Goal: Transaction & Acquisition: Purchase product/service

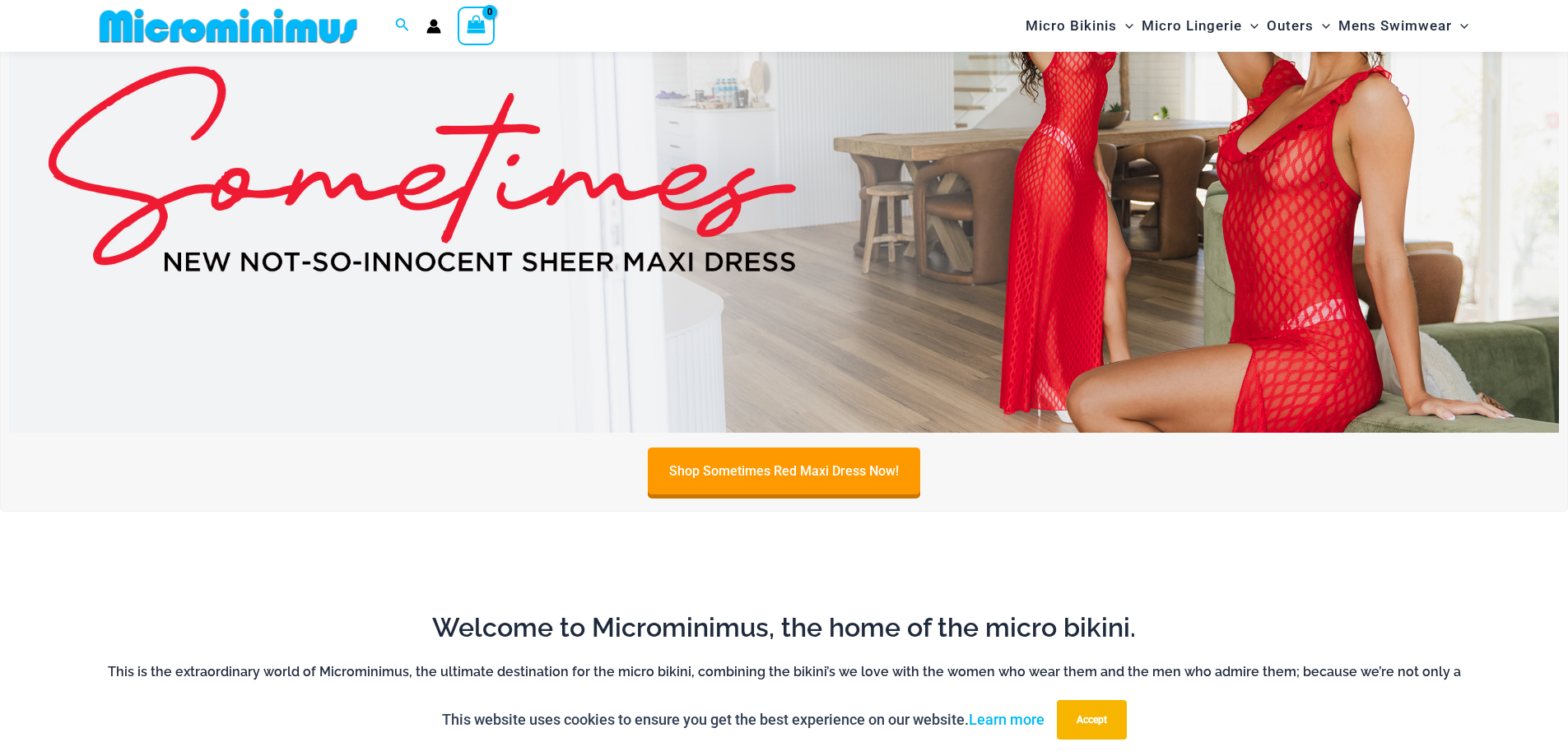
scroll to position [894, 0]
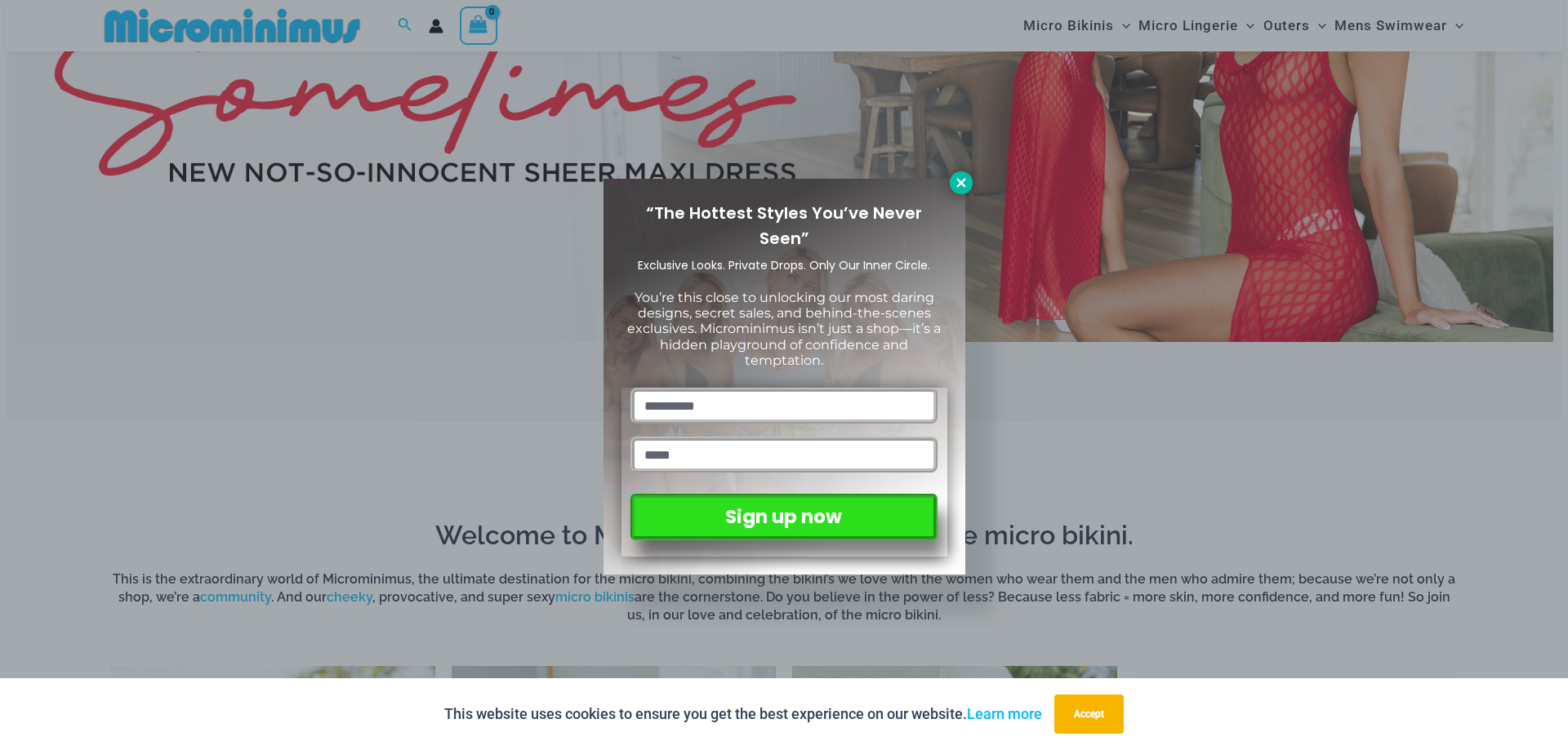
click at [965, 187] on icon at bounding box center [960, 182] width 15 height 15
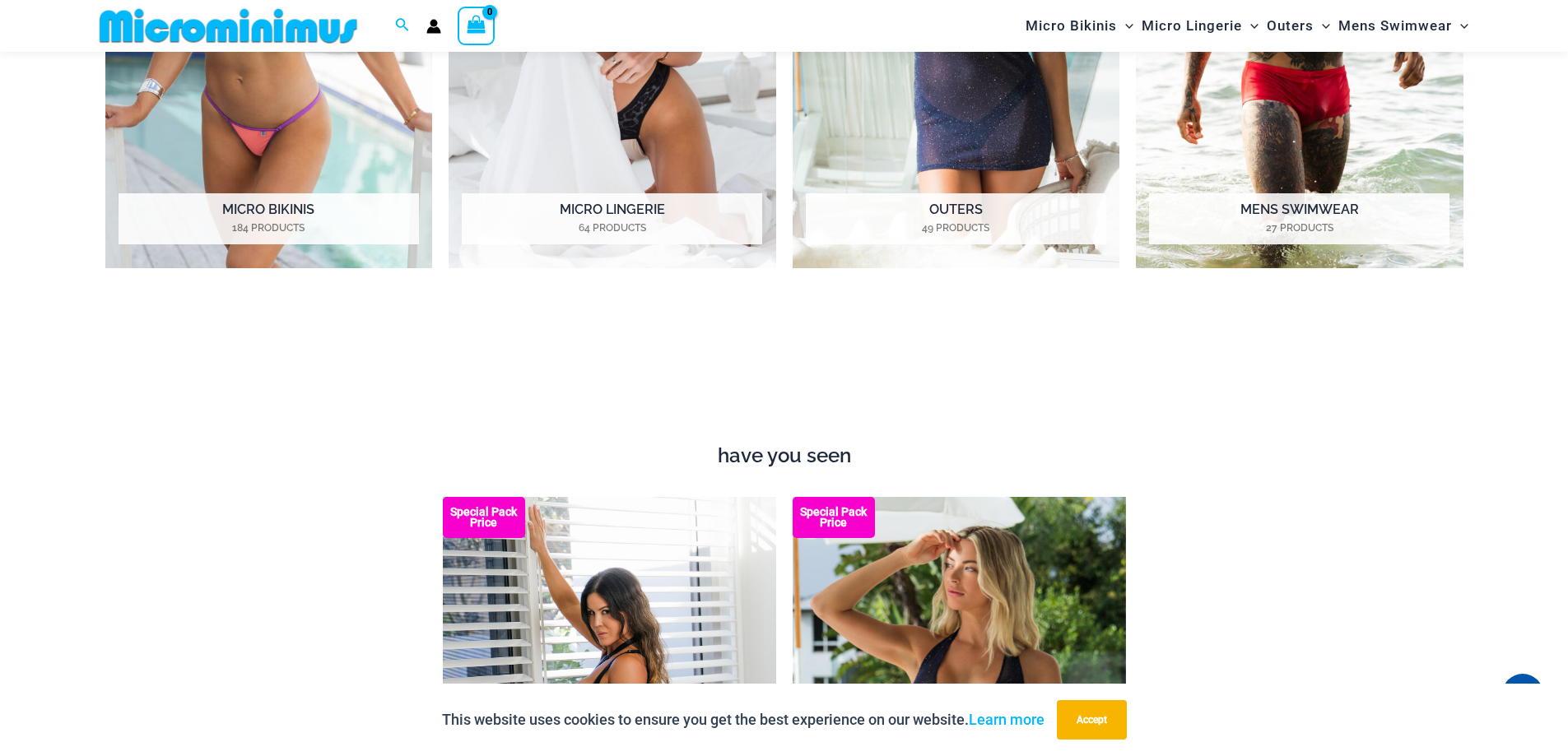
scroll to position [1471, 0]
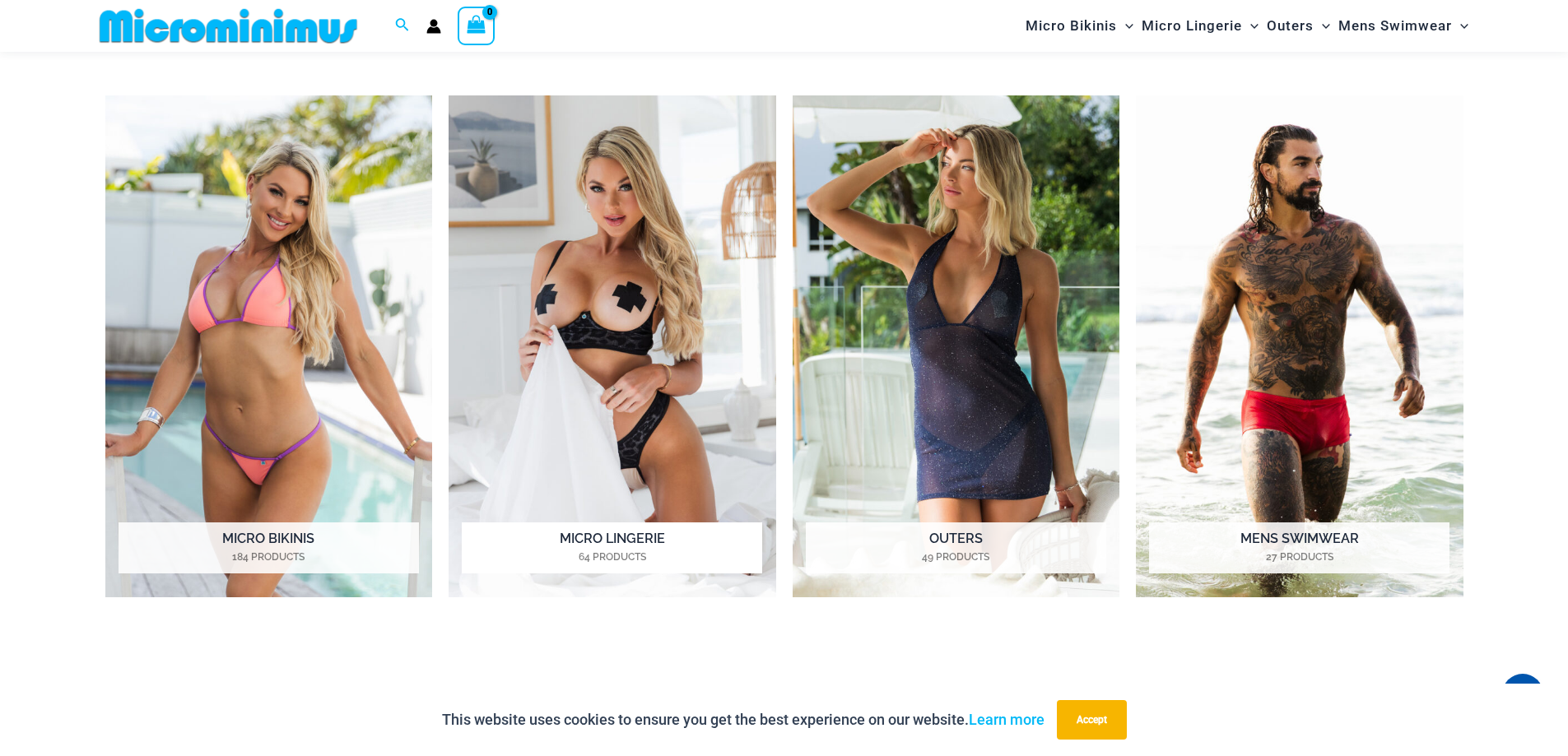
click at [638, 475] on img "Visit product category Micro Lingerie" at bounding box center [613, 346] width 328 height 503
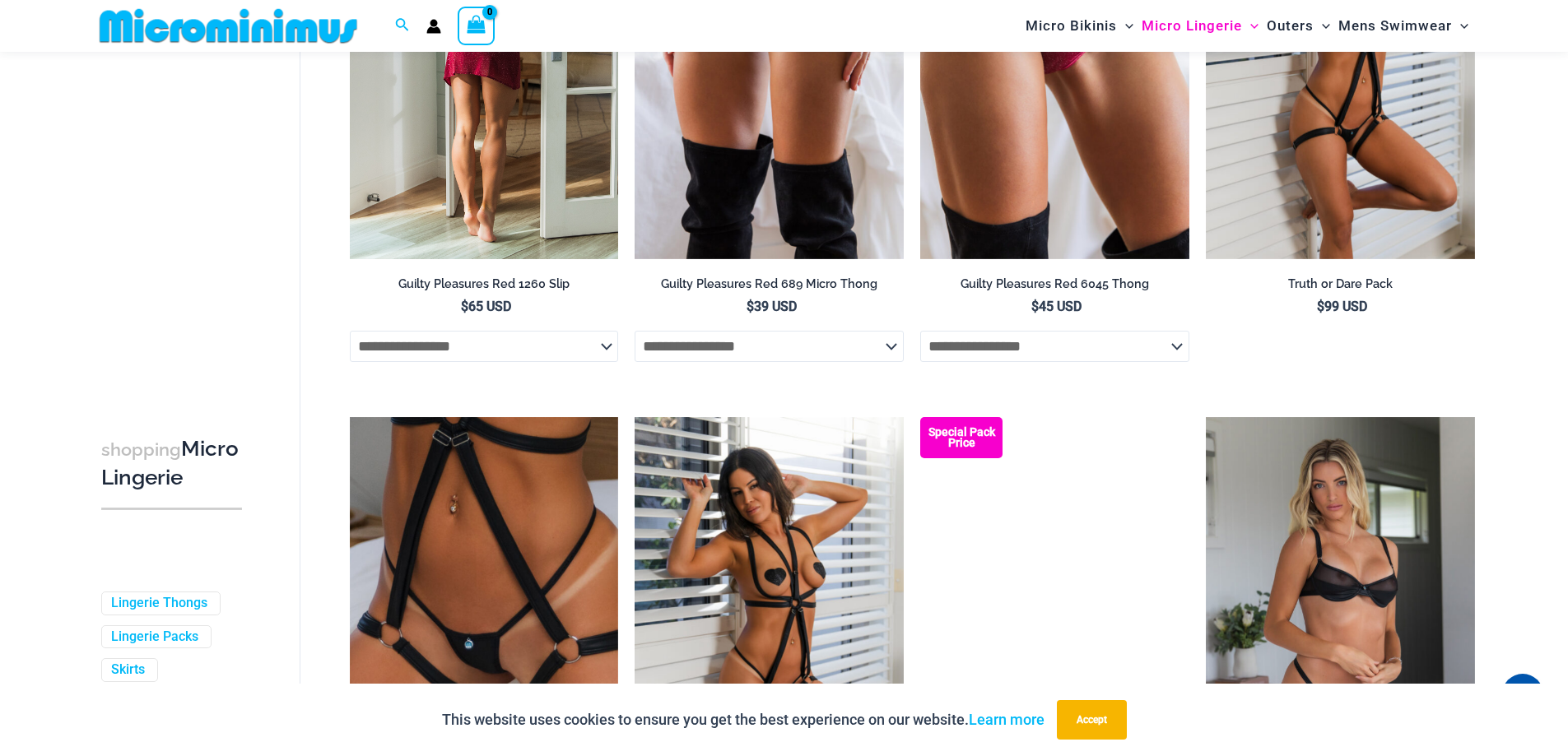
scroll to position [987, 0]
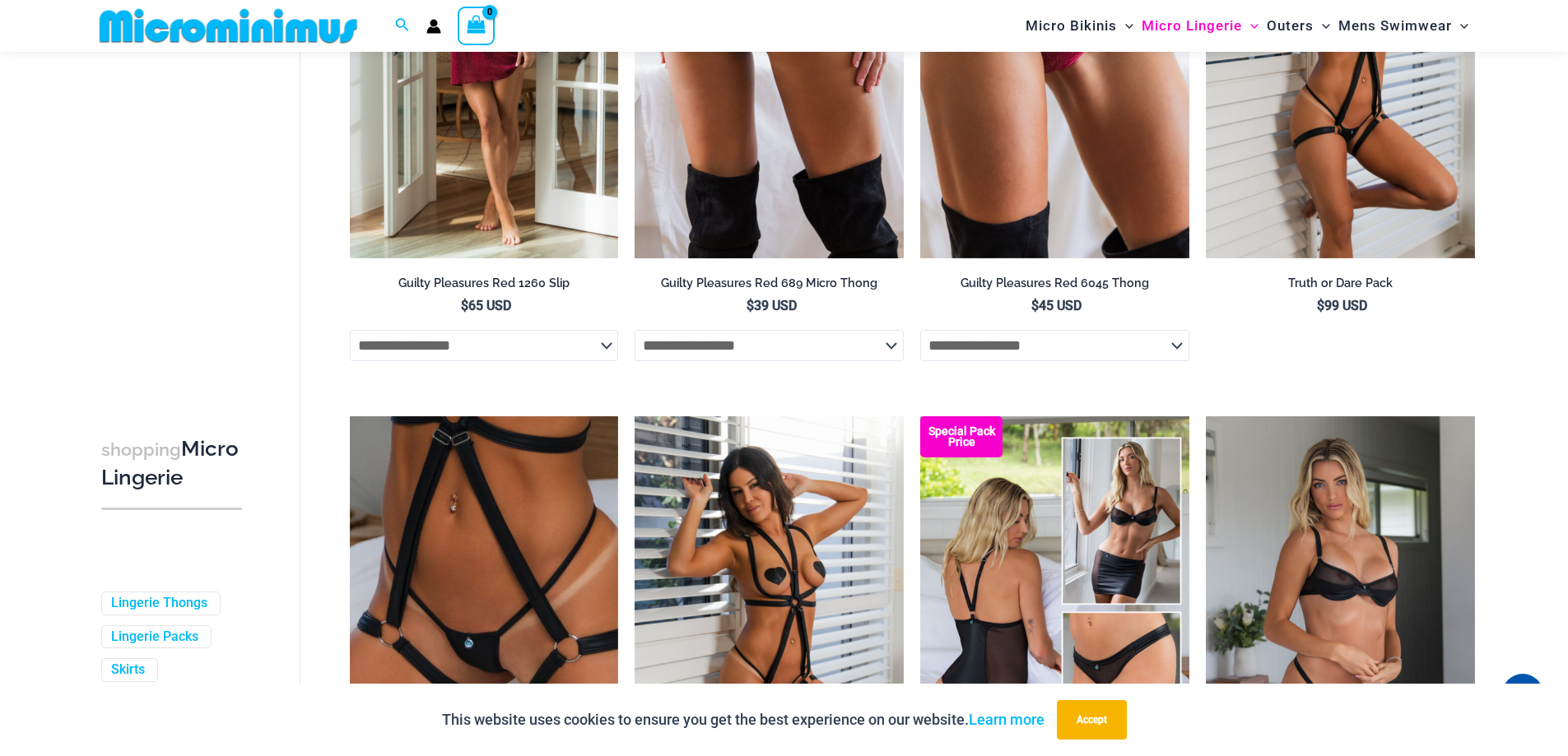
click at [754, 346] on select "**********" at bounding box center [769, 346] width 270 height 31
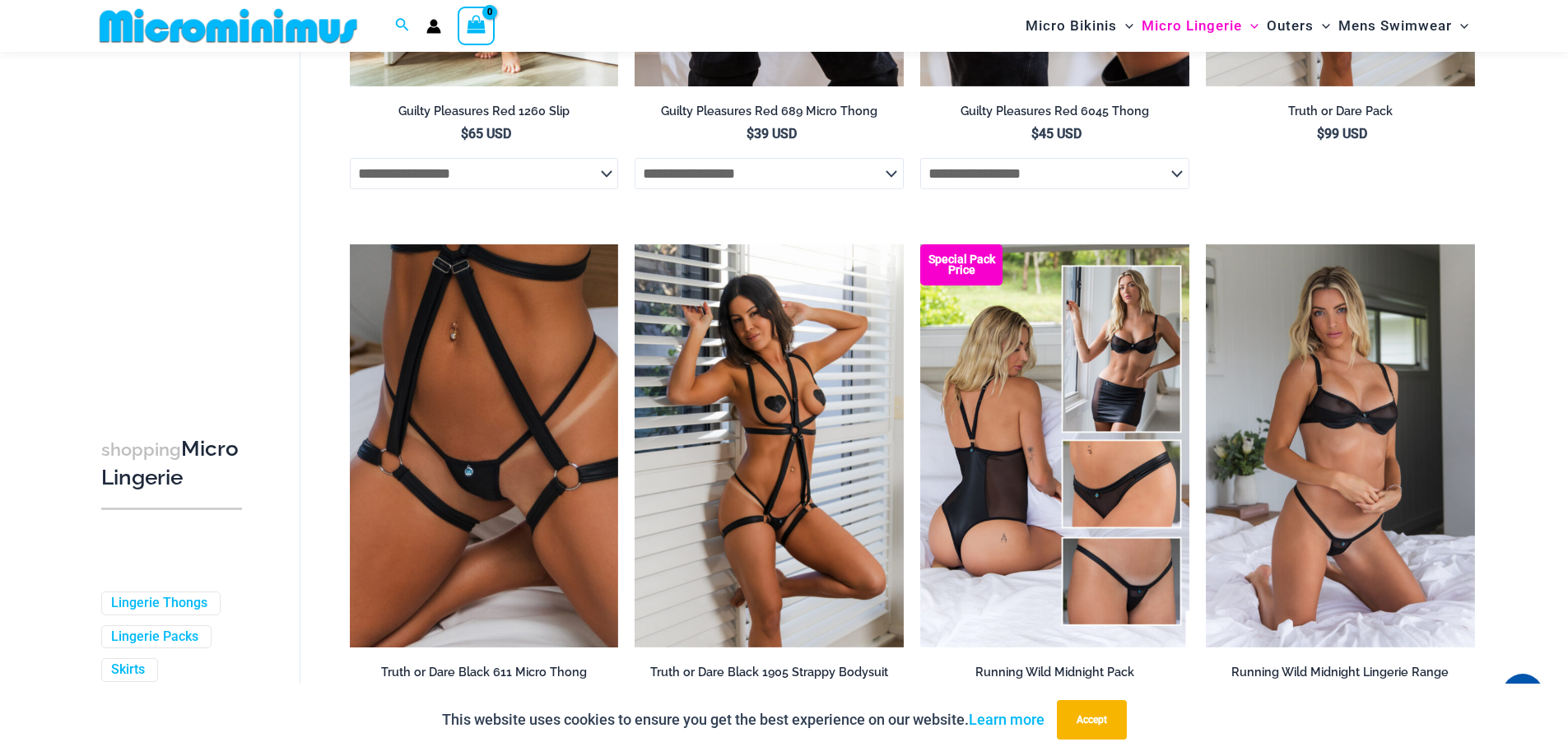
scroll to position [1317, 0]
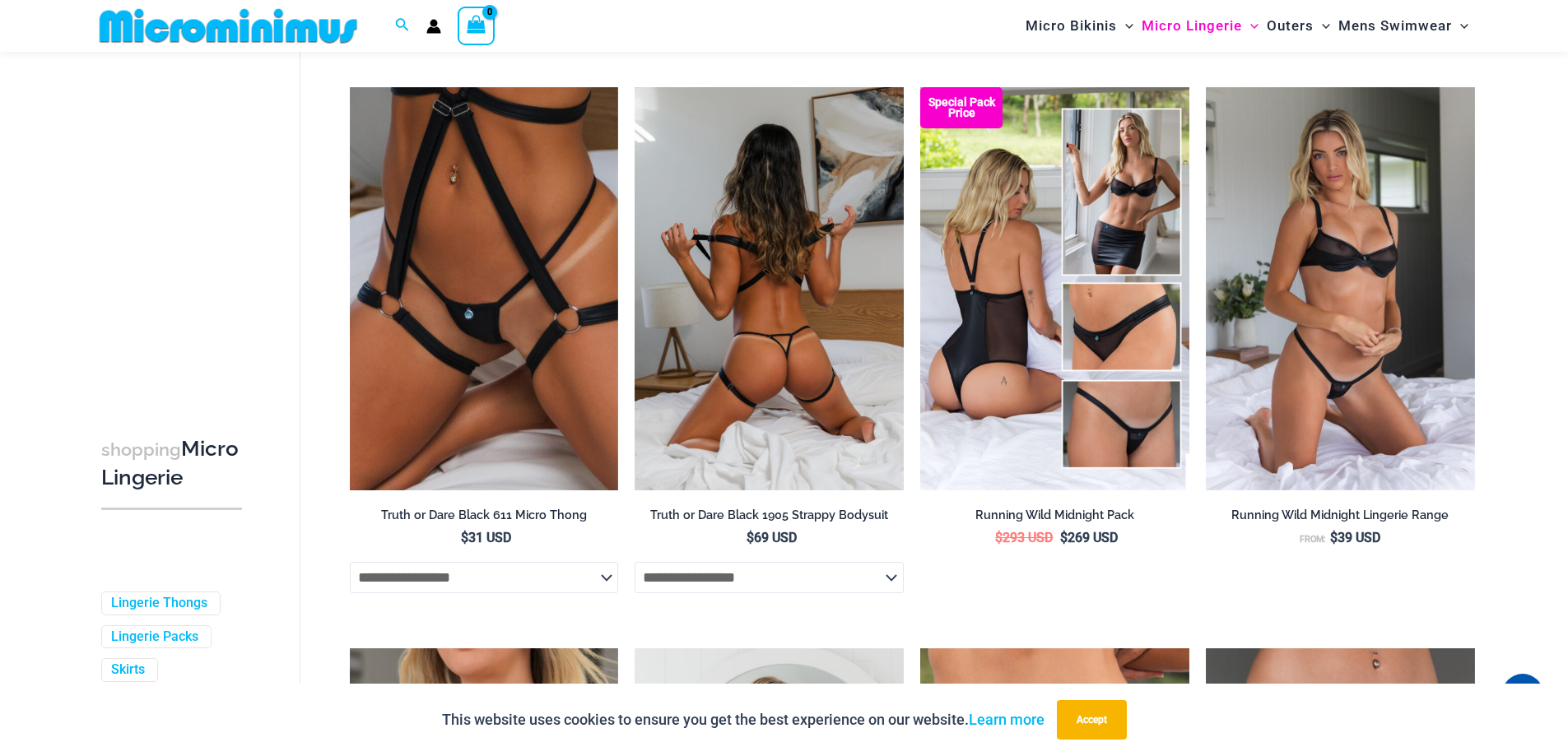
click at [700, 585] on select "**********" at bounding box center [769, 578] width 270 height 31
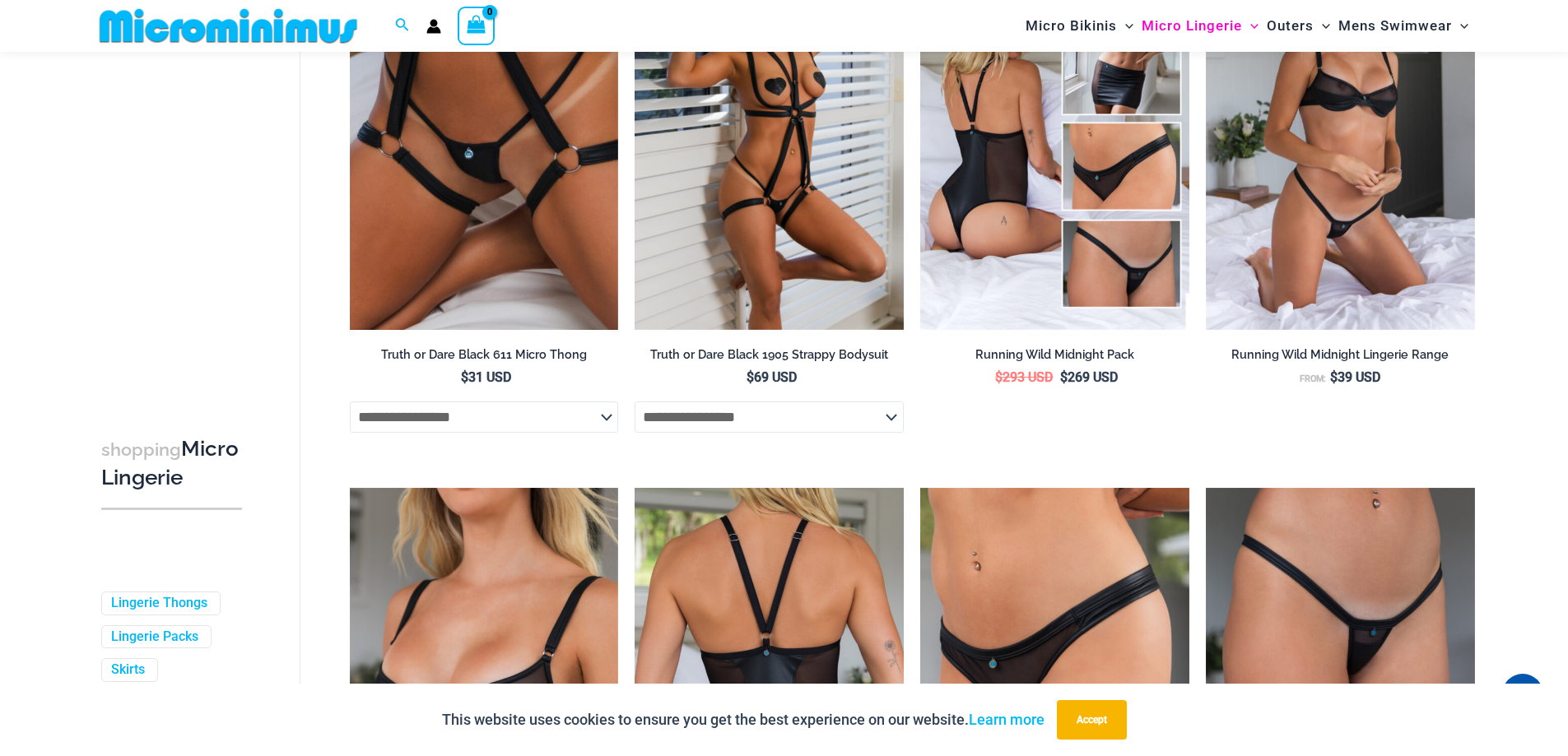
scroll to position [1281, 0]
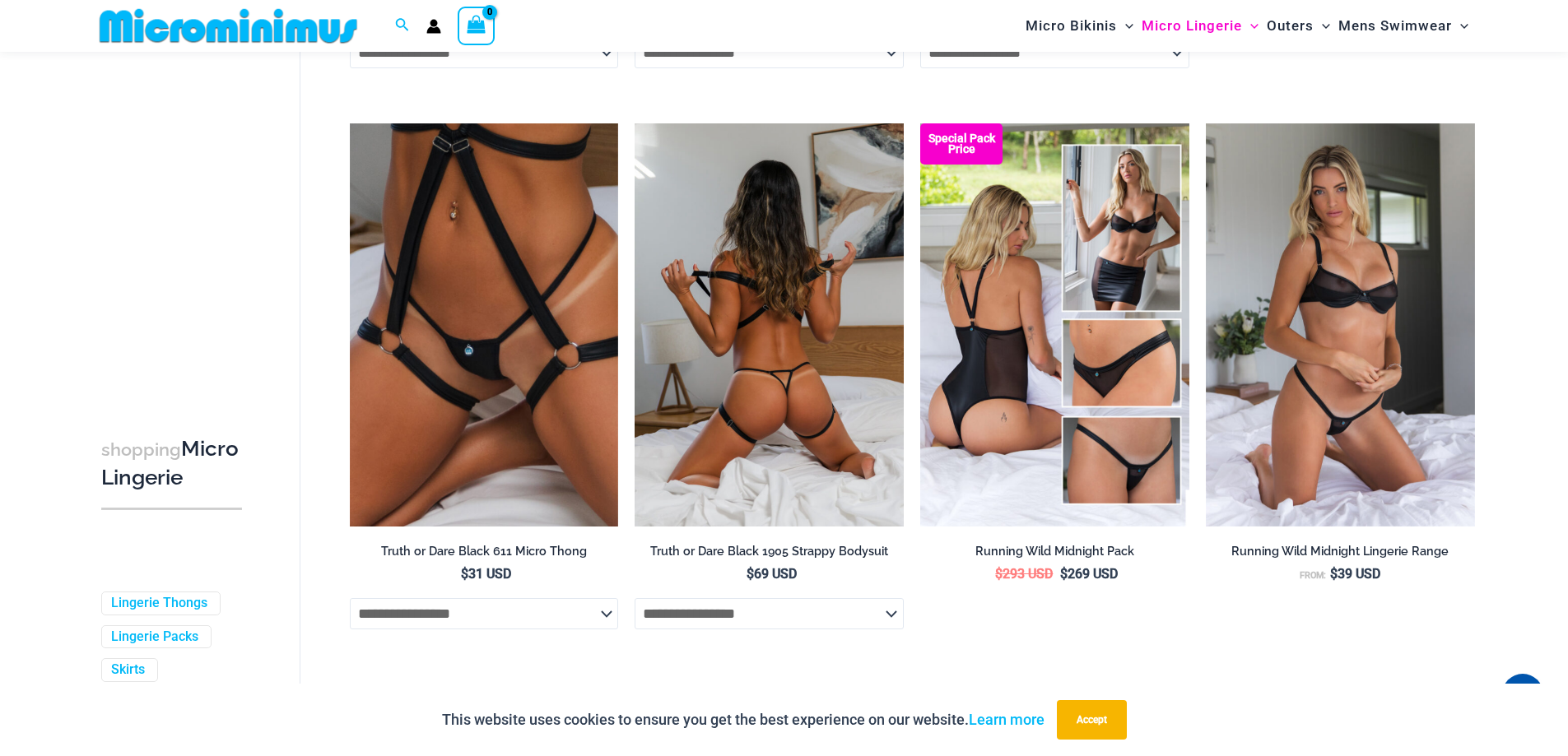
click at [821, 376] on img at bounding box center [769, 325] width 270 height 403
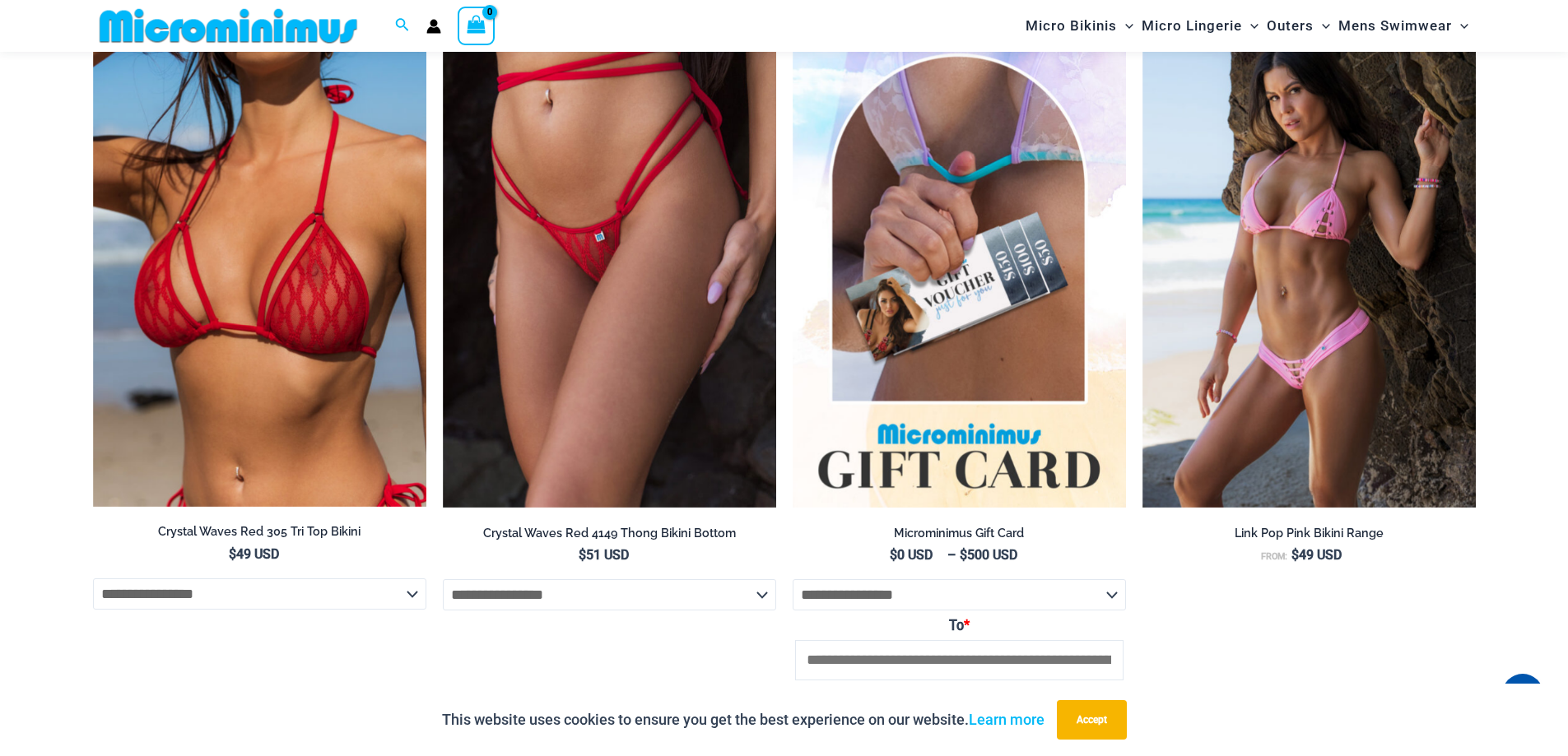
scroll to position [3128, 0]
